Goal: Find specific page/section: Find specific page/section

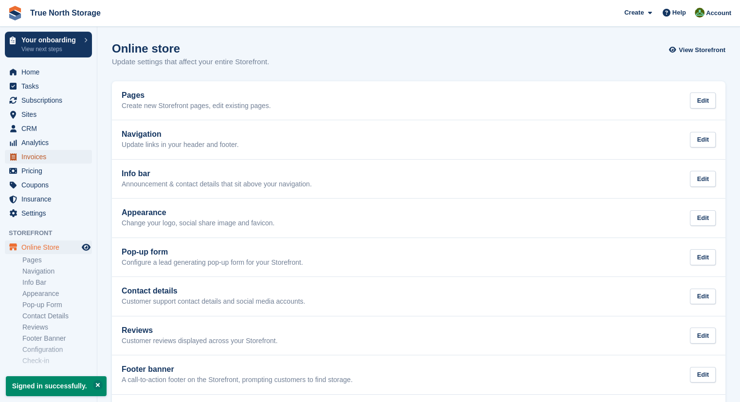
click at [48, 160] on span "Invoices" at bounding box center [50, 157] width 58 height 14
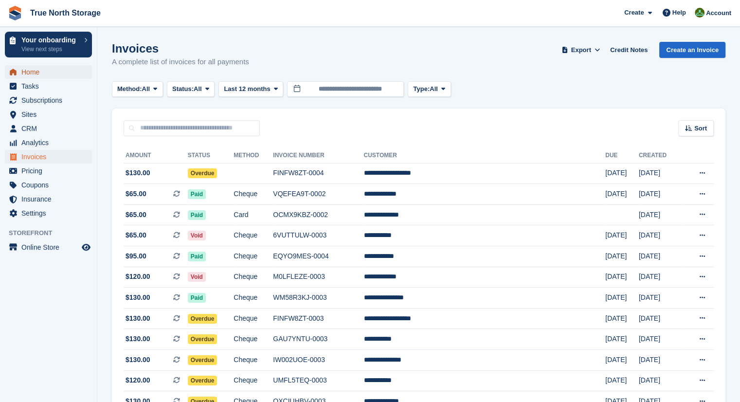
click at [53, 73] on span "Home" at bounding box center [50, 72] width 58 height 14
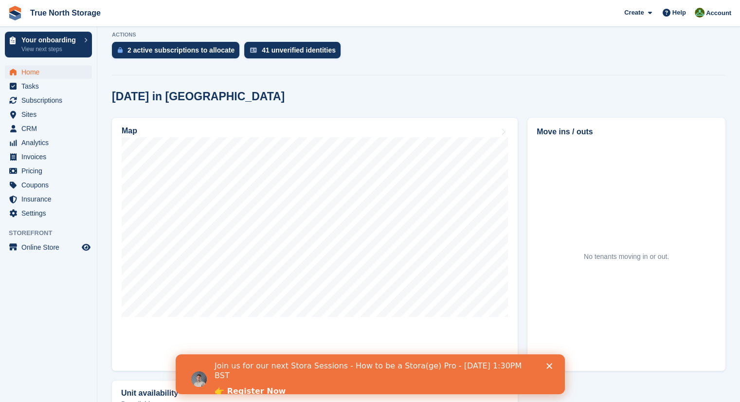
scroll to position [228, 0]
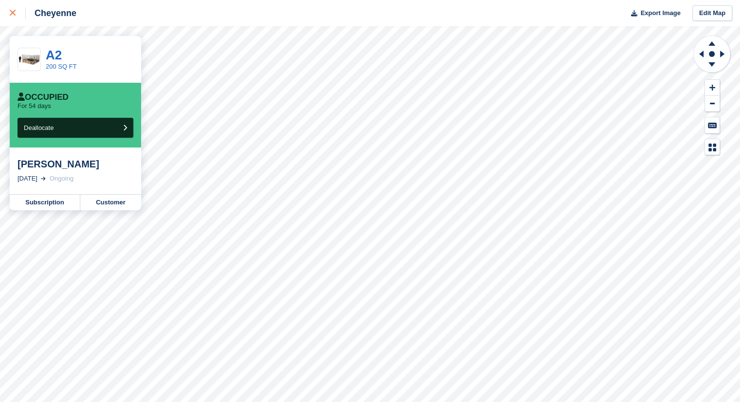
click at [9, 13] on link at bounding box center [13, 13] width 26 height 26
